Goal: Information Seeking & Learning: Learn about a topic

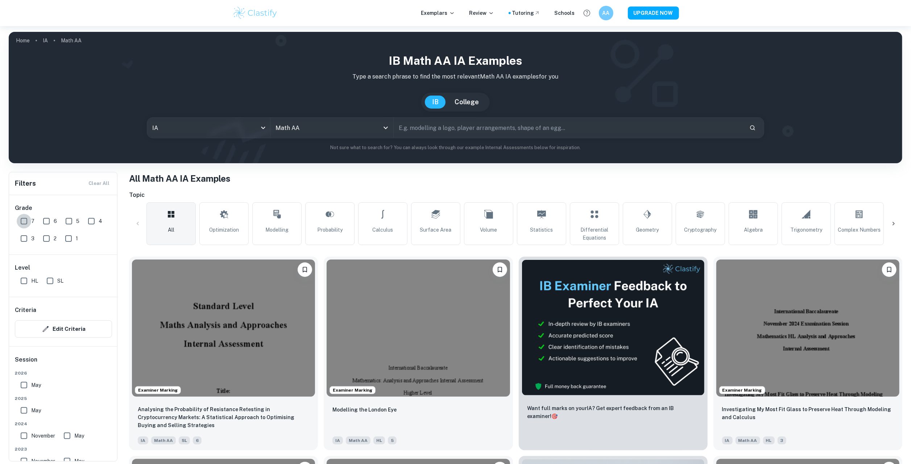
click at [22, 214] on input "7" at bounding box center [24, 221] width 14 height 14
checkbox input "true"
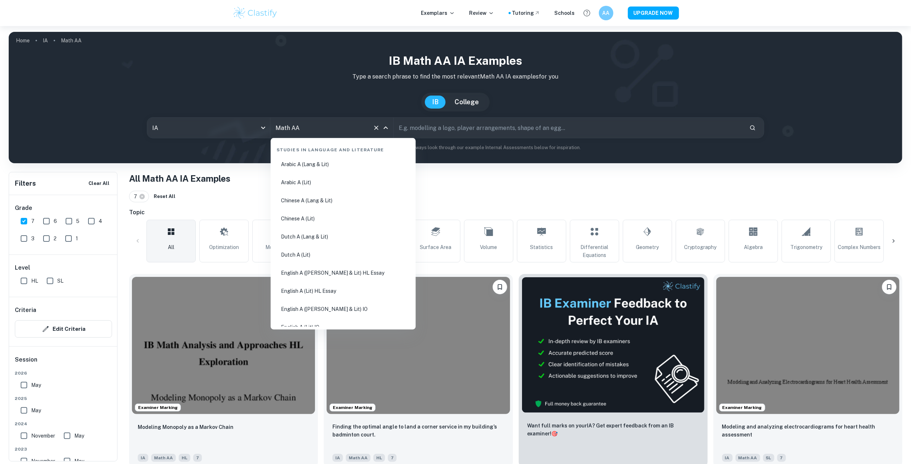
click at [351, 134] on input "Math AA" at bounding box center [322, 128] width 96 height 14
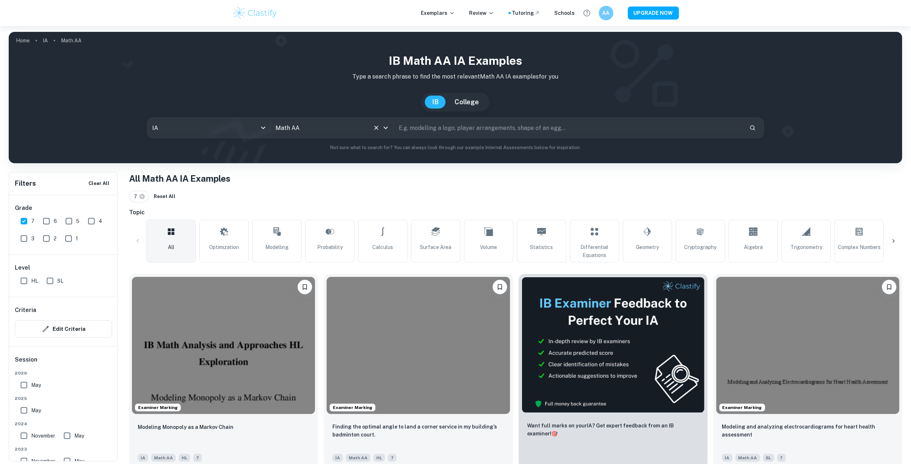
click at [386, 126] on icon "Open" at bounding box center [385, 128] width 9 height 9
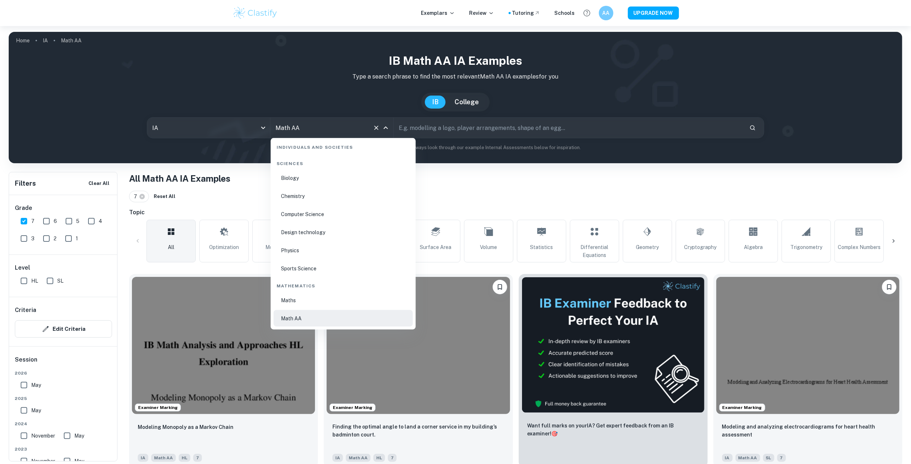
click at [319, 300] on li "Maths" at bounding box center [343, 300] width 139 height 17
type input "Maths"
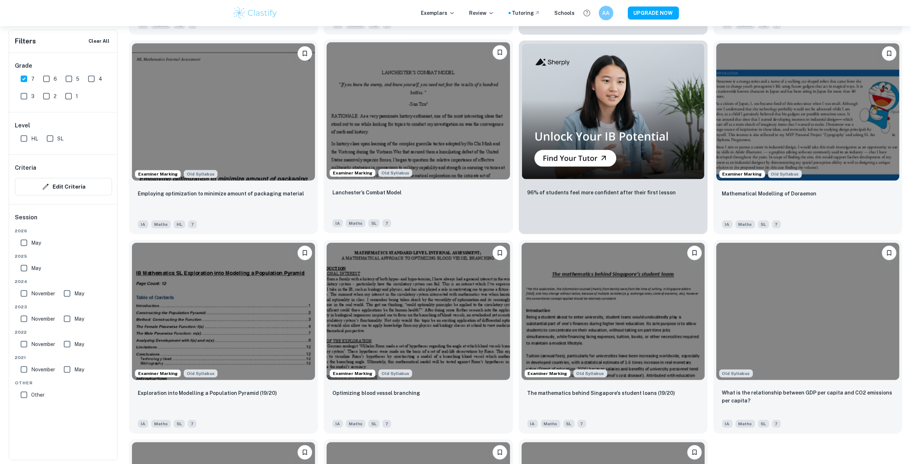
scroll to position [286, 0]
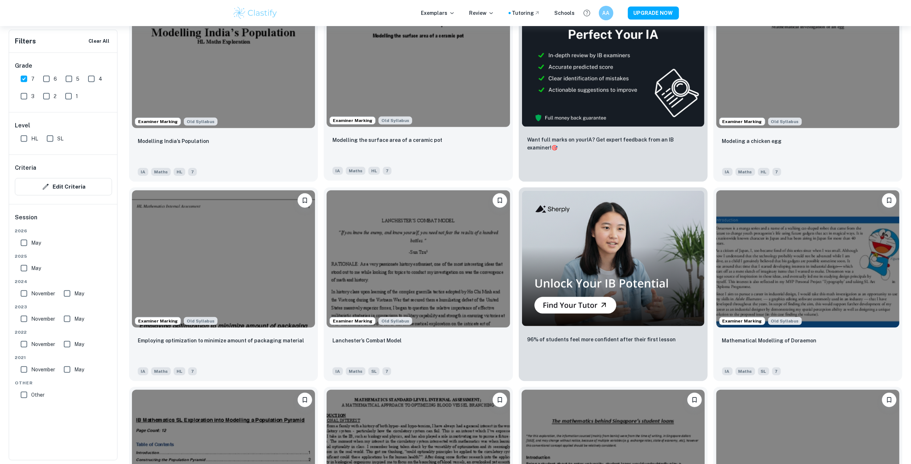
click at [404, 93] on img at bounding box center [417, 58] width 183 height 137
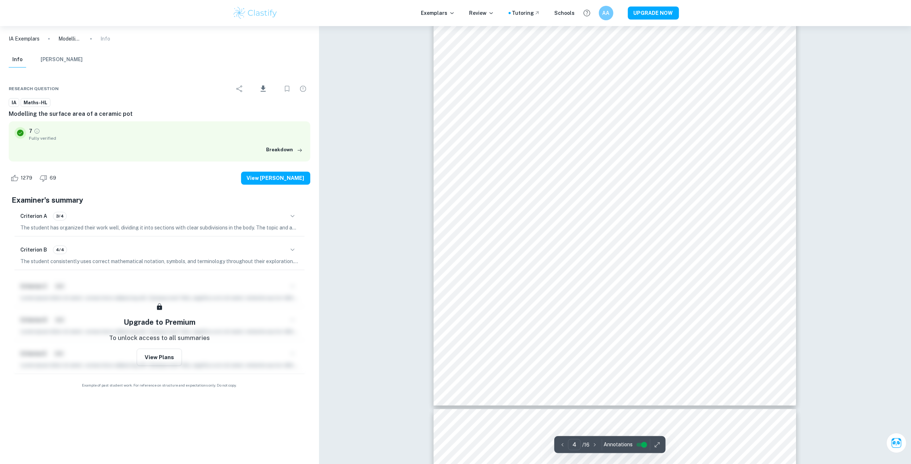
scroll to position [1797, 0]
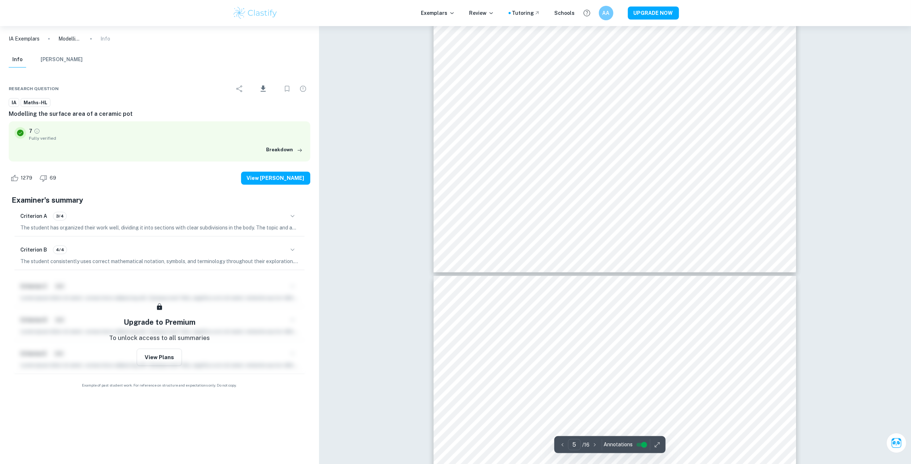
type input "4"
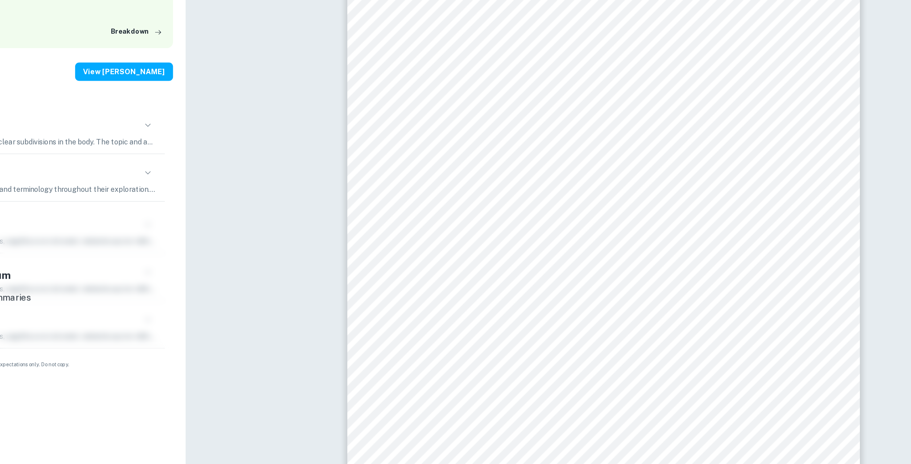
scroll to position [1727, 0]
